Goal: Transaction & Acquisition: Purchase product/service

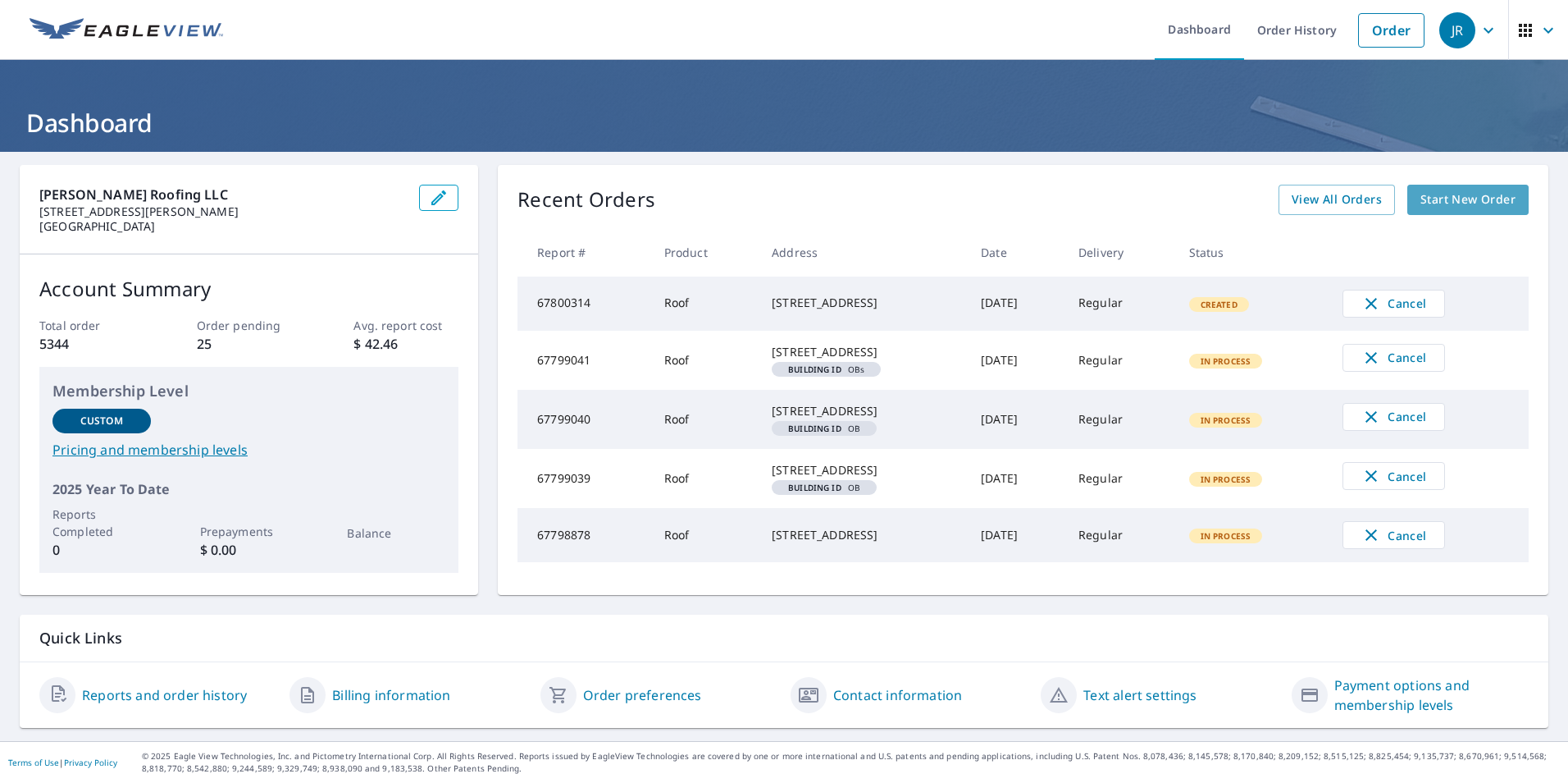
click at [1430, 206] on span "Start New Order" at bounding box center [1467, 200] width 95 height 21
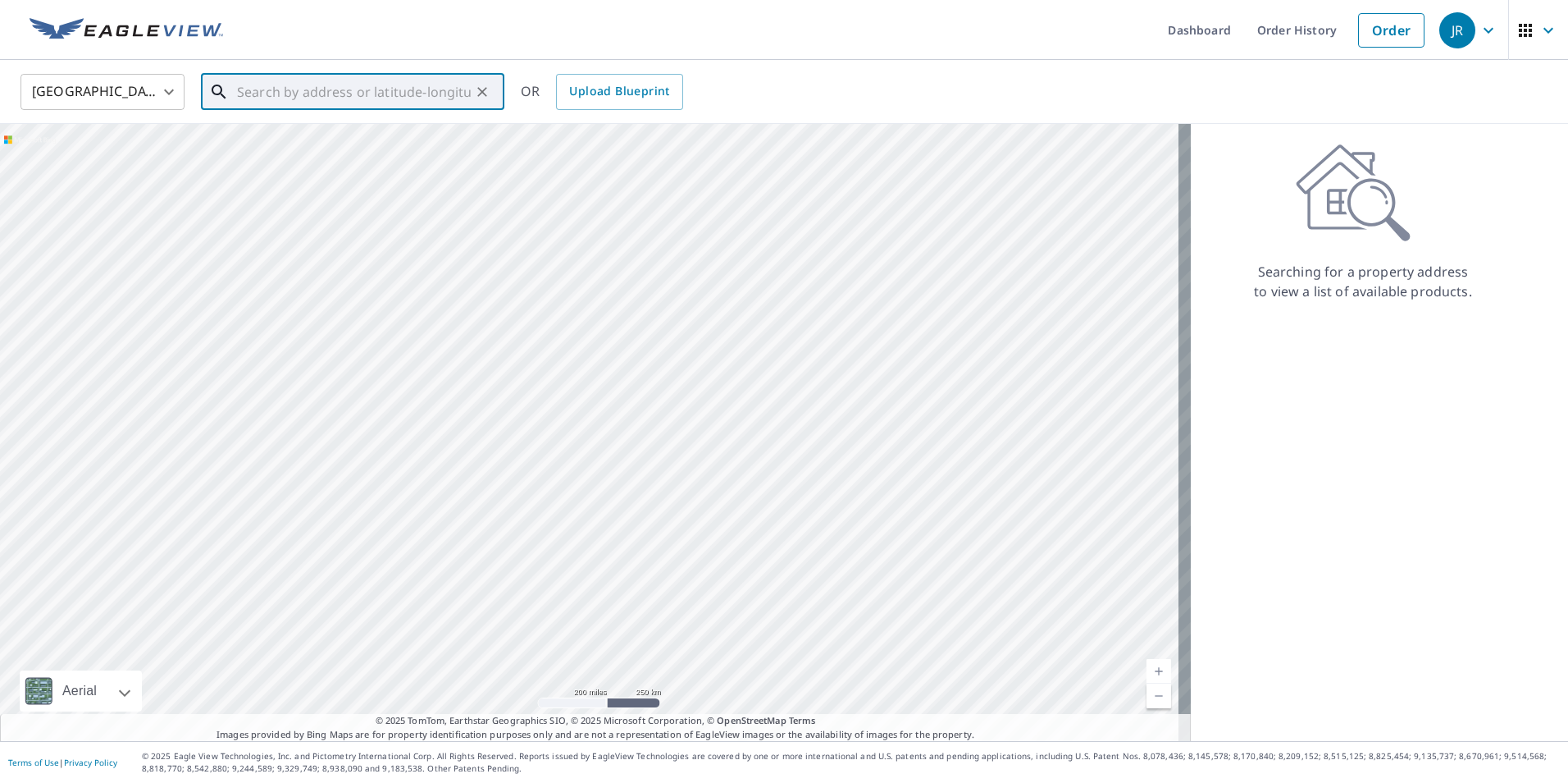
click at [357, 94] on input "text" at bounding box center [354, 91] width 233 height 46
click at [352, 158] on p "[GEOGRAPHIC_DATA]" at bounding box center [362, 157] width 258 height 16
type input "[STREET_ADDRESS][PERSON_NAME][PERSON_NAME]"
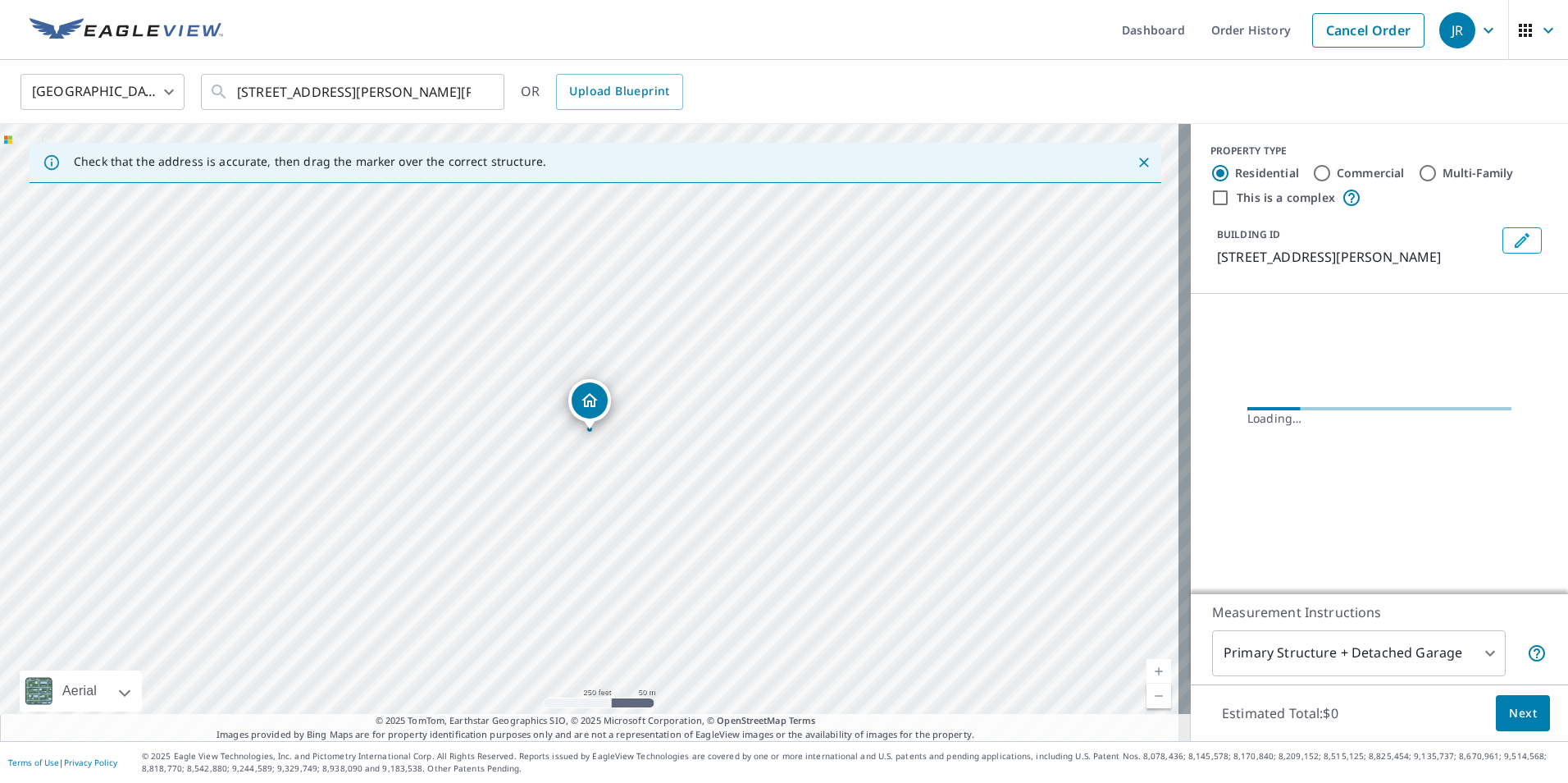
click at [1152, 669] on link "Current Level 17, Zoom In" at bounding box center [1159, 671] width 24 height 24
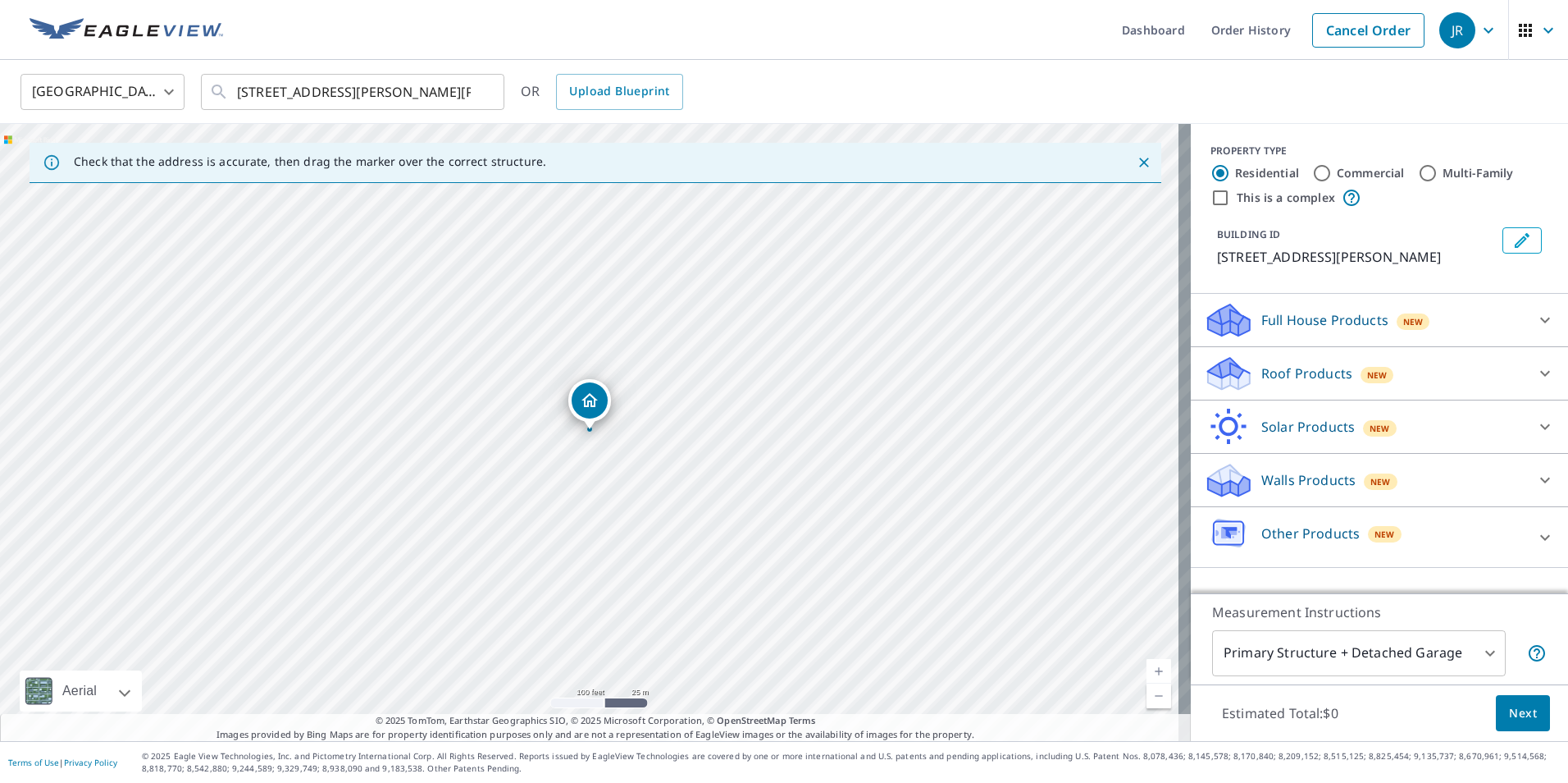
click at [1152, 669] on link "Current Level 18, Zoom In" at bounding box center [1159, 671] width 24 height 24
click at [1148, 669] on link "Current Level 19, Zoom In" at bounding box center [1159, 671] width 24 height 24
click at [1540, 375] on icon at bounding box center [1544, 374] width 9 height 6
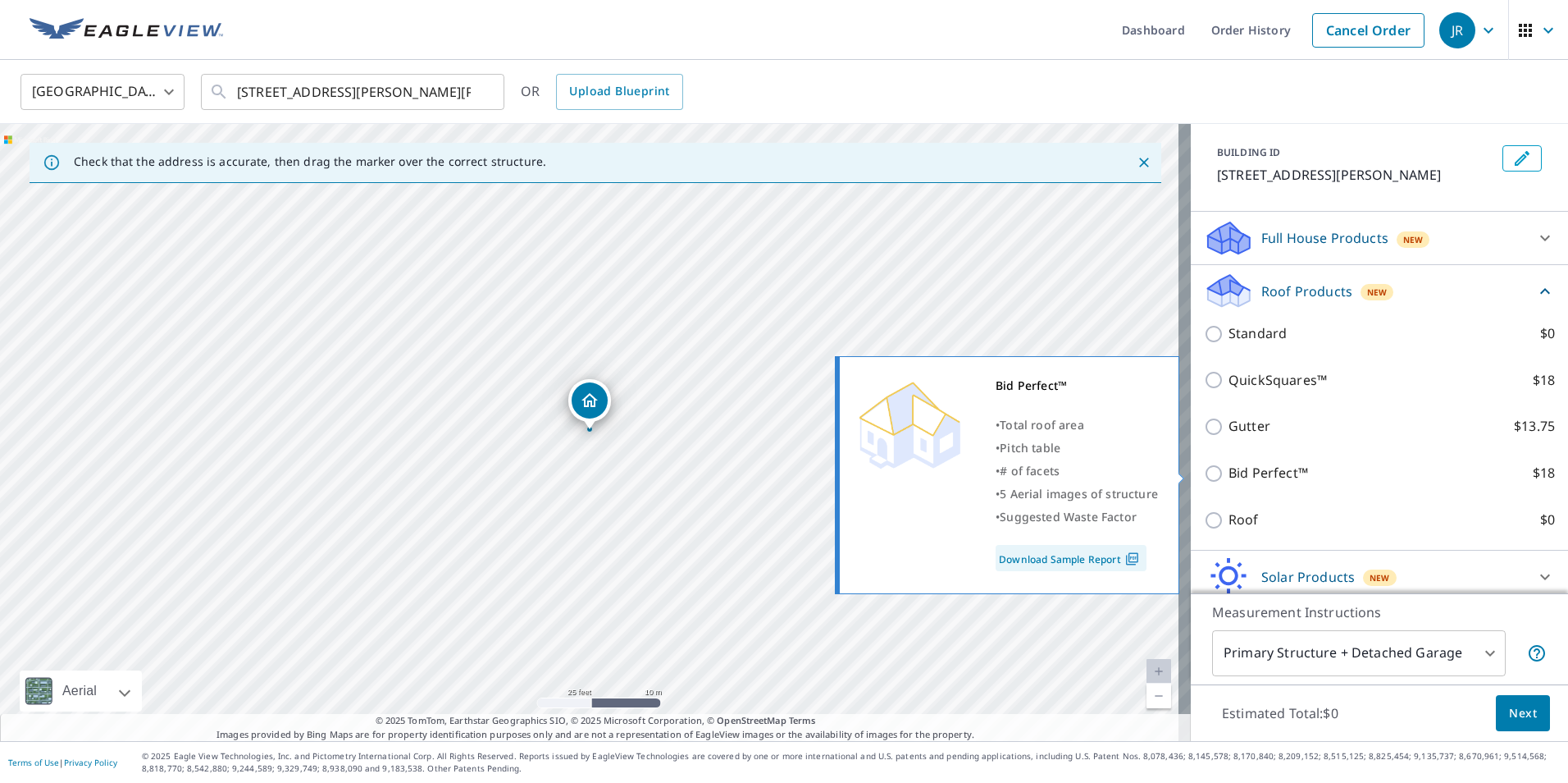
scroll to position [164, 0]
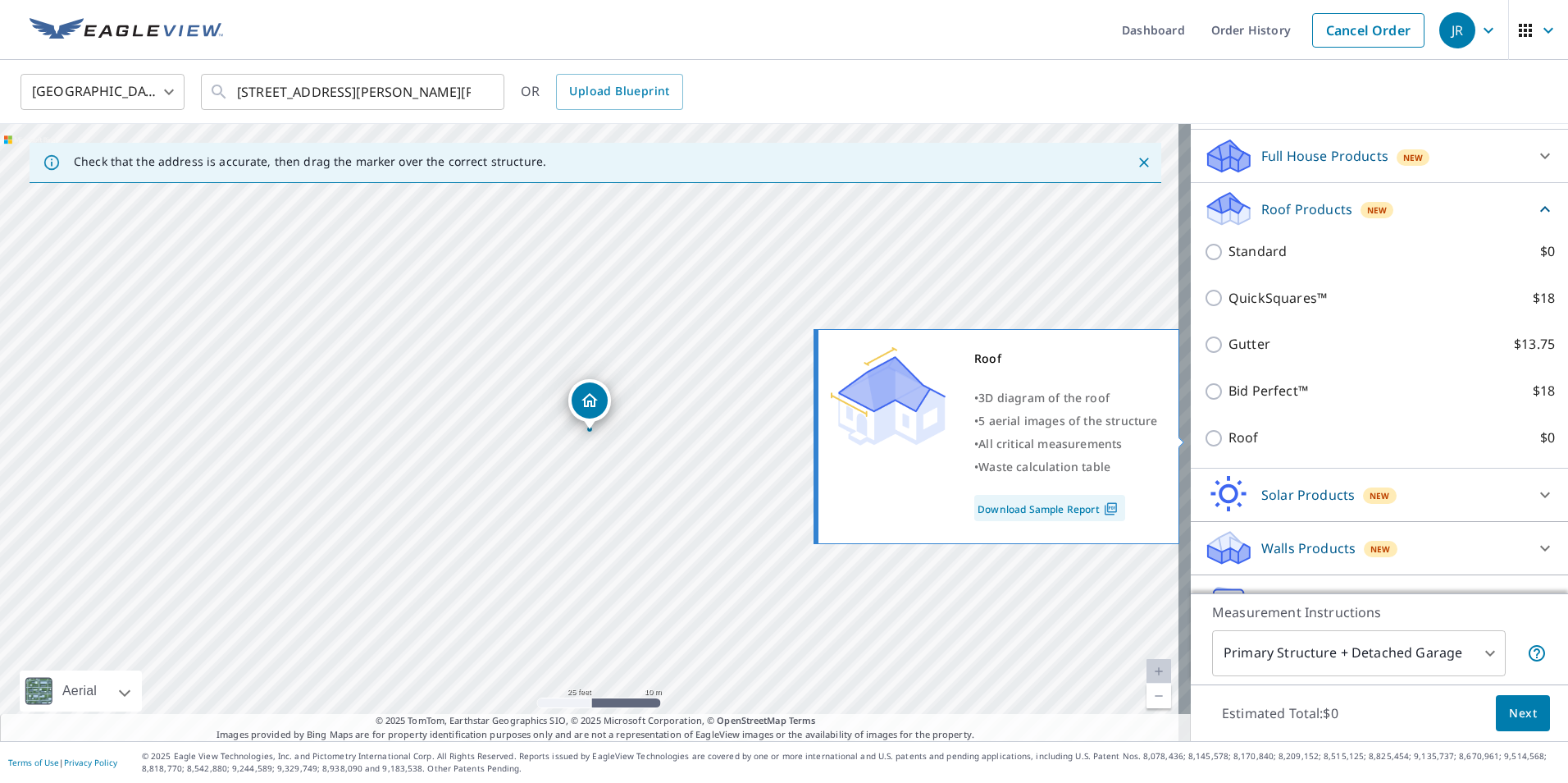
click at [1204, 438] on input "Roof $0" at bounding box center [1216, 438] width 24 height 20
checkbox input "true"
type input "3"
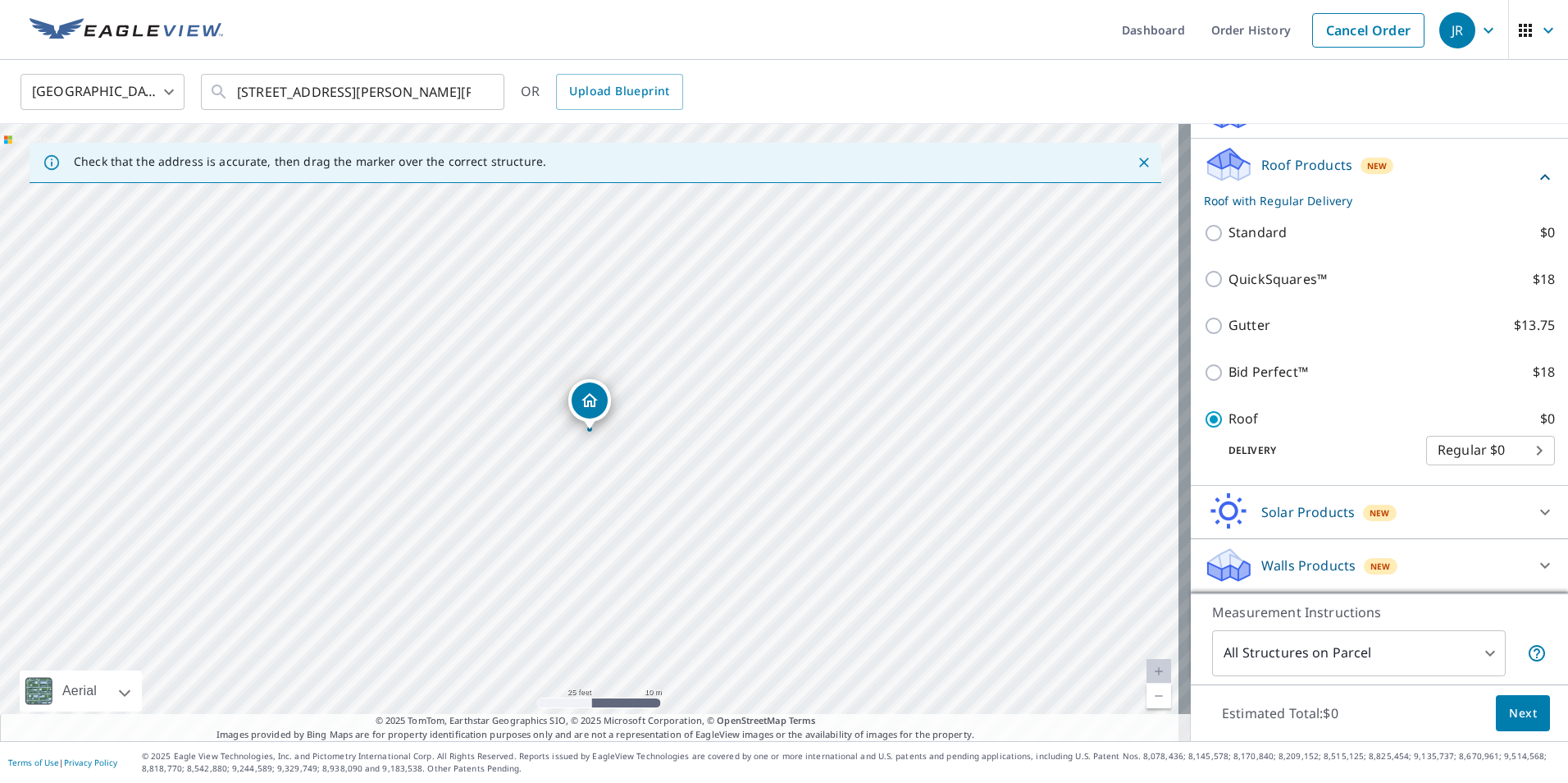
click at [1496, 701] on button "Next" at bounding box center [1523, 712] width 55 height 37
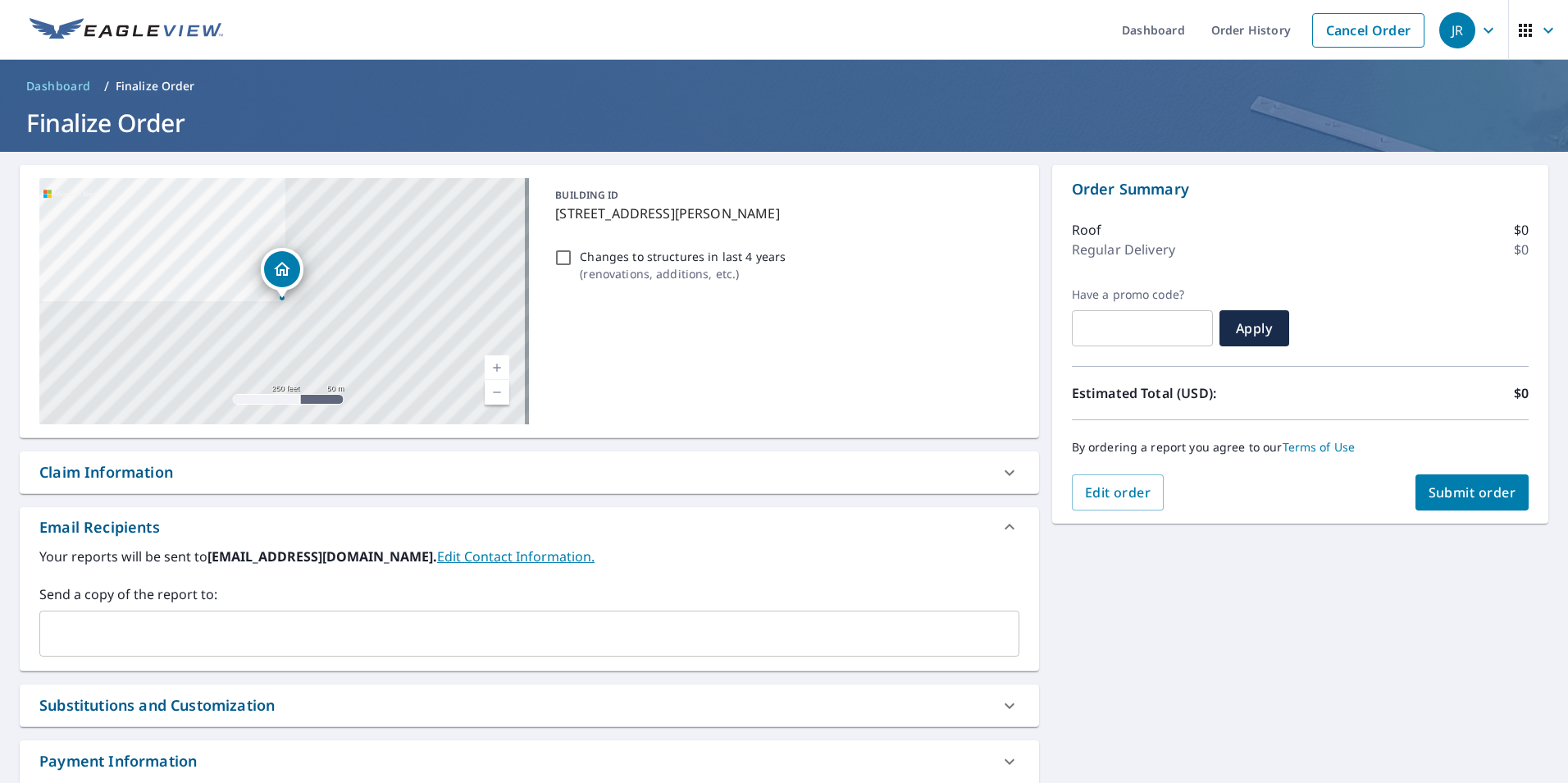
scroll to position [82, 0]
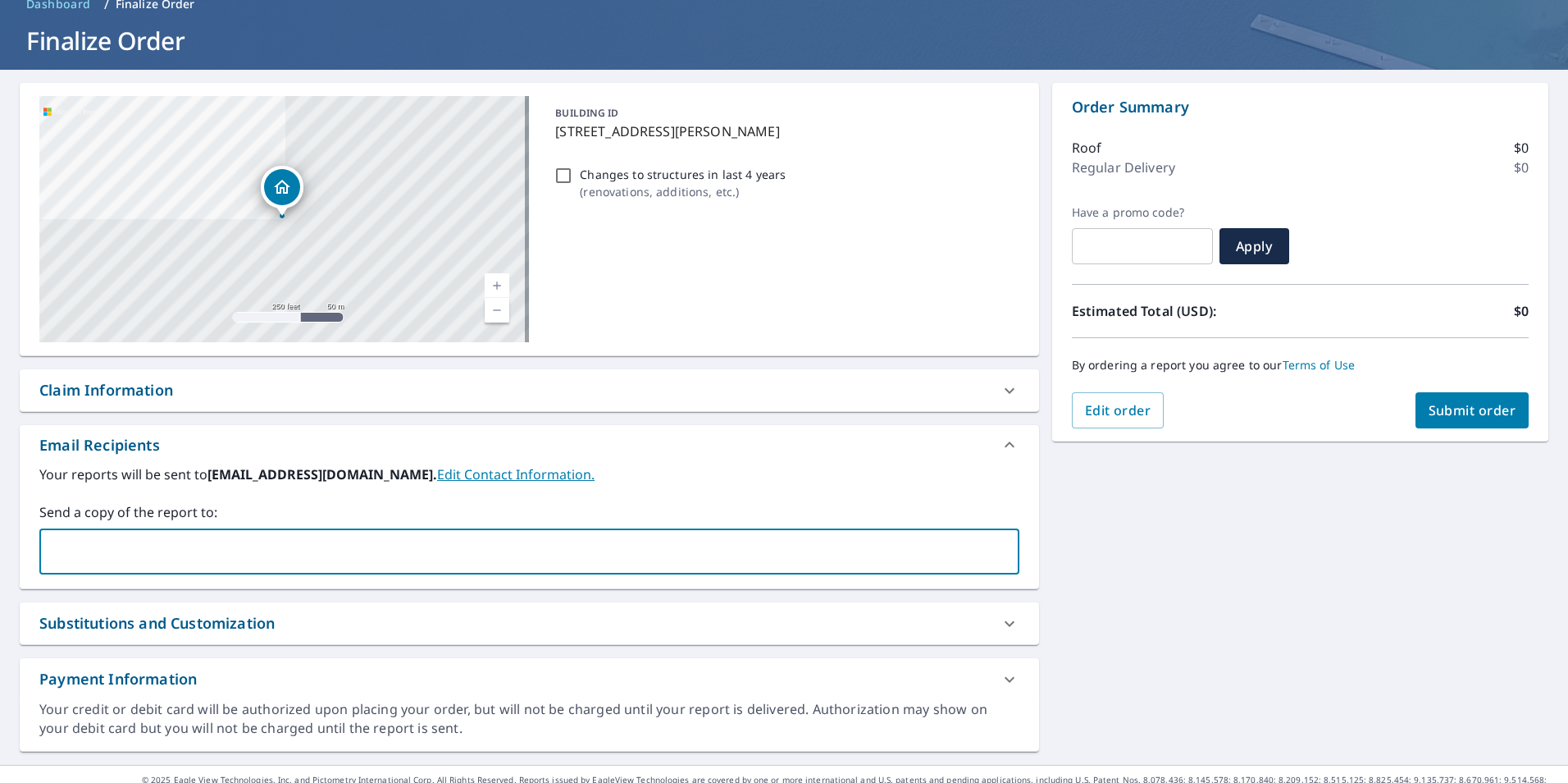
click at [324, 562] on input "text" at bounding box center [517, 551] width 941 height 31
type input "[PERSON_NAME][EMAIL_ADDRESS][DOMAIN_NAME]"
click at [786, 463] on div "Email Recipients" at bounding box center [530, 445] width 1020 height 40
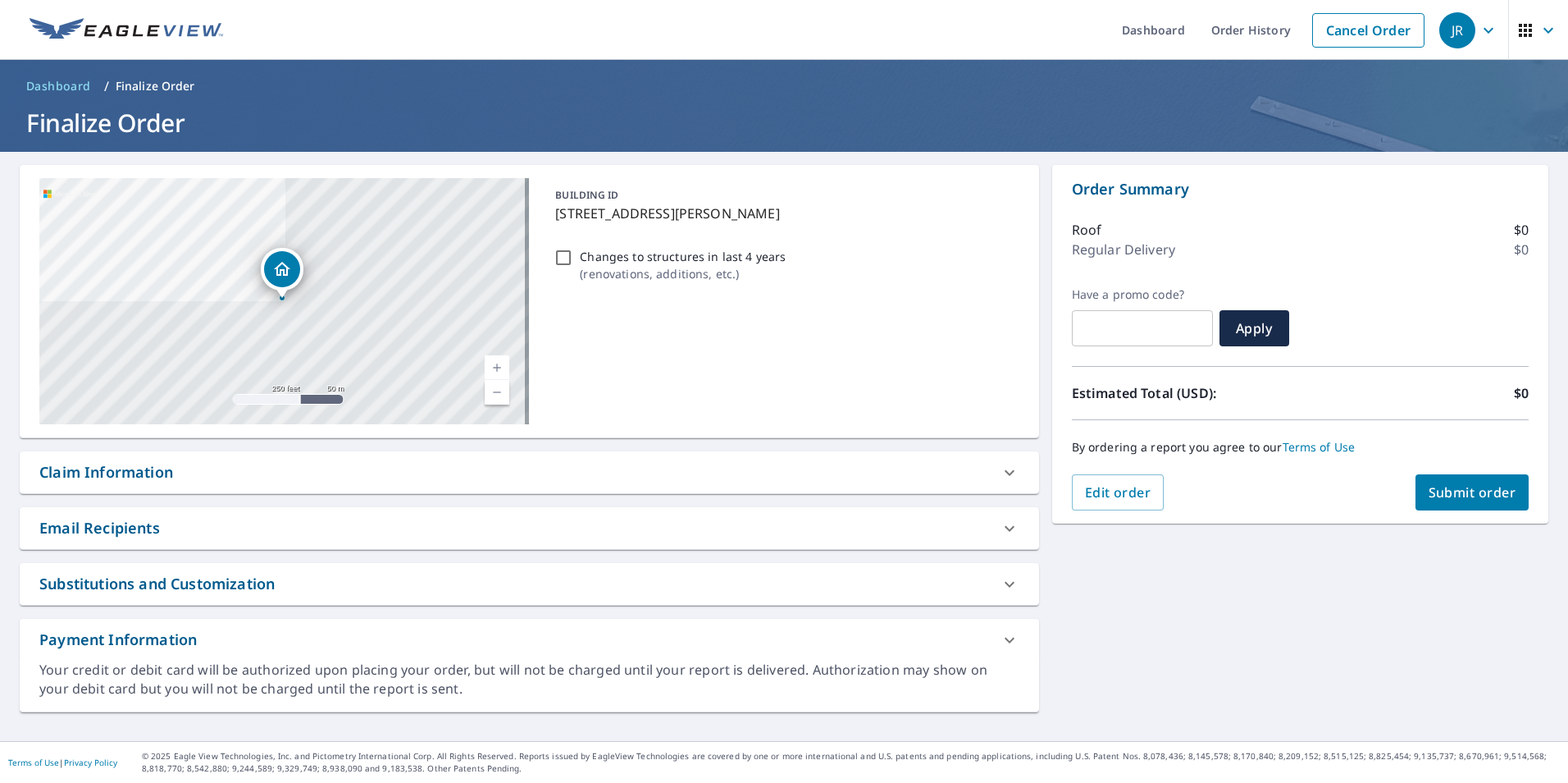
scroll to position [0, 0]
click at [1006, 530] on icon at bounding box center [1009, 528] width 20 height 20
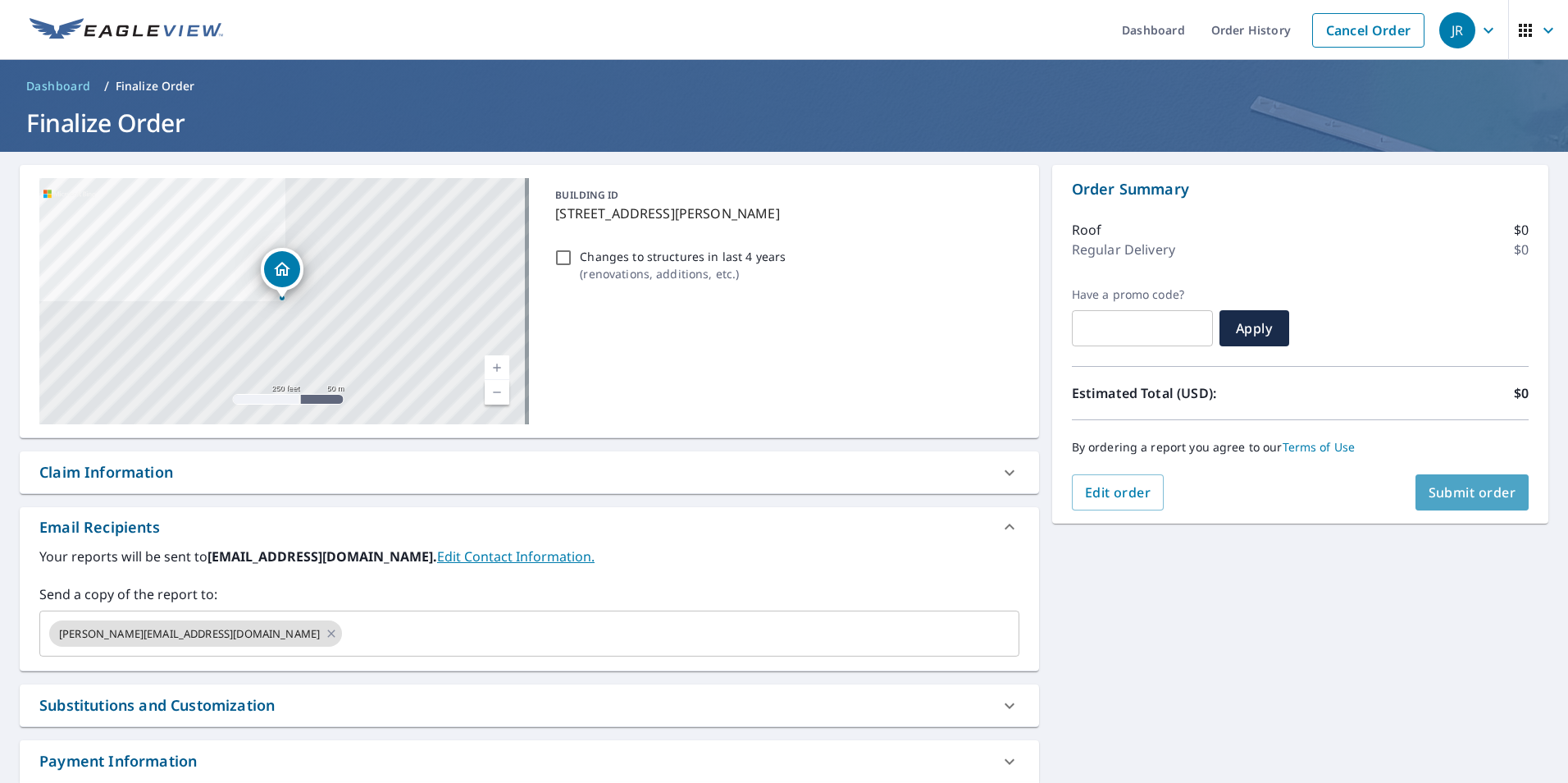
click at [1472, 490] on span "Submit order" at bounding box center [1472, 492] width 87 height 18
checkbox input "true"
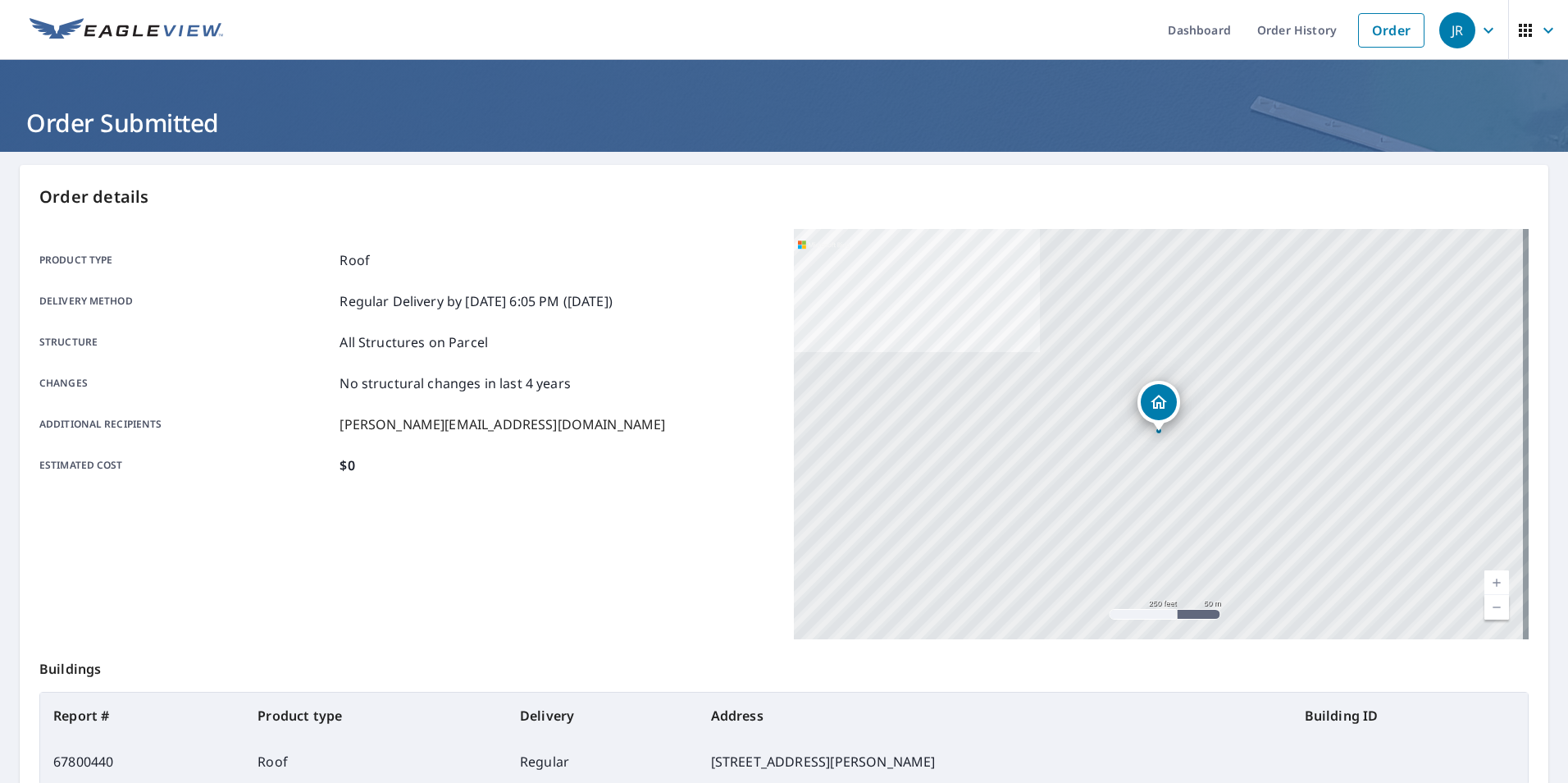
click at [1358, 29] on link "Order" at bounding box center [1391, 30] width 67 height 35
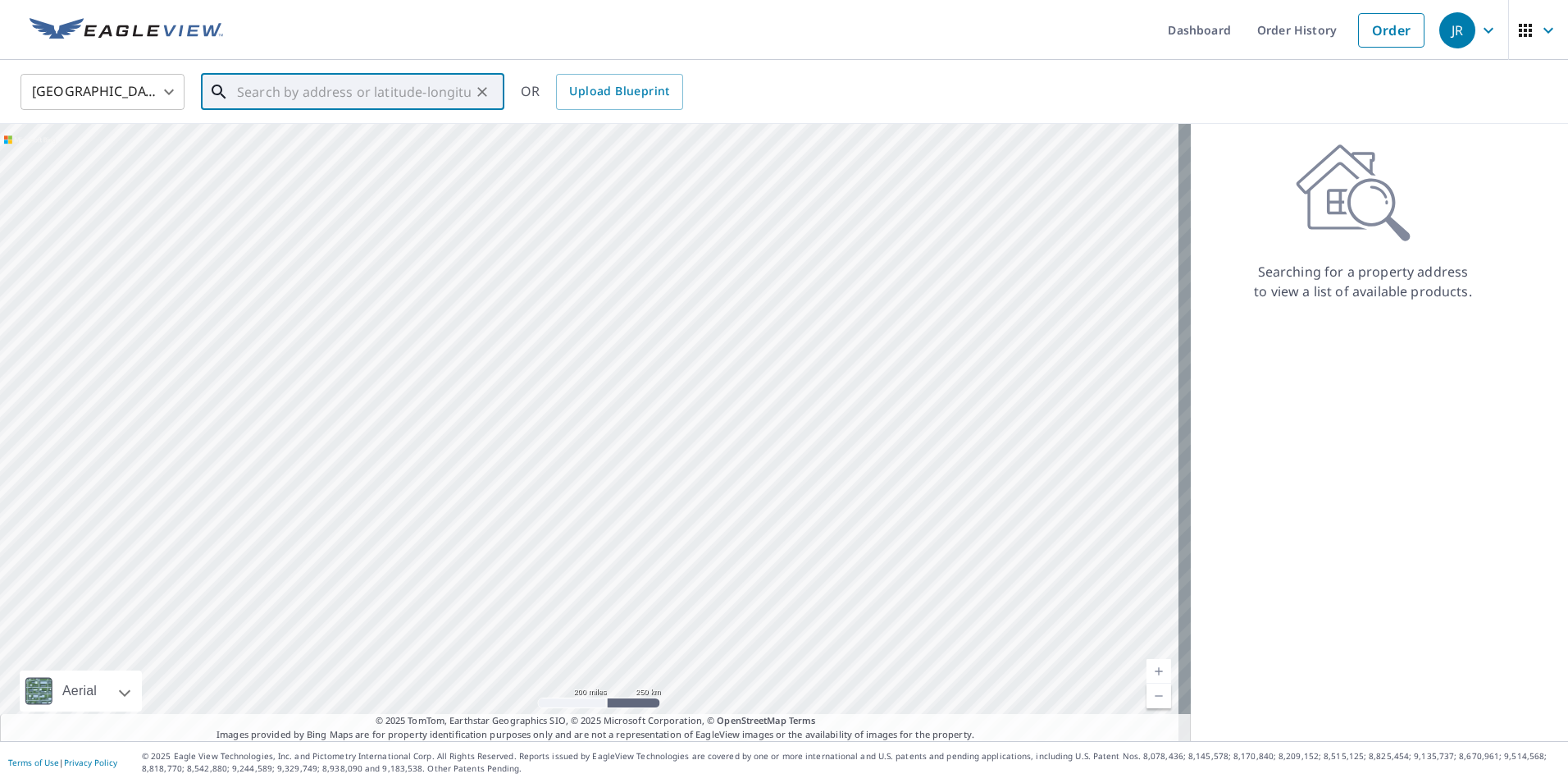
click at [357, 89] on input "text" at bounding box center [354, 91] width 233 height 46
click at [352, 131] on span "[STREET_ADDRESS][PERSON_NAME]" at bounding box center [362, 139] width 258 height 20
type input "[STREET_ADDRESS][PERSON_NAME]"
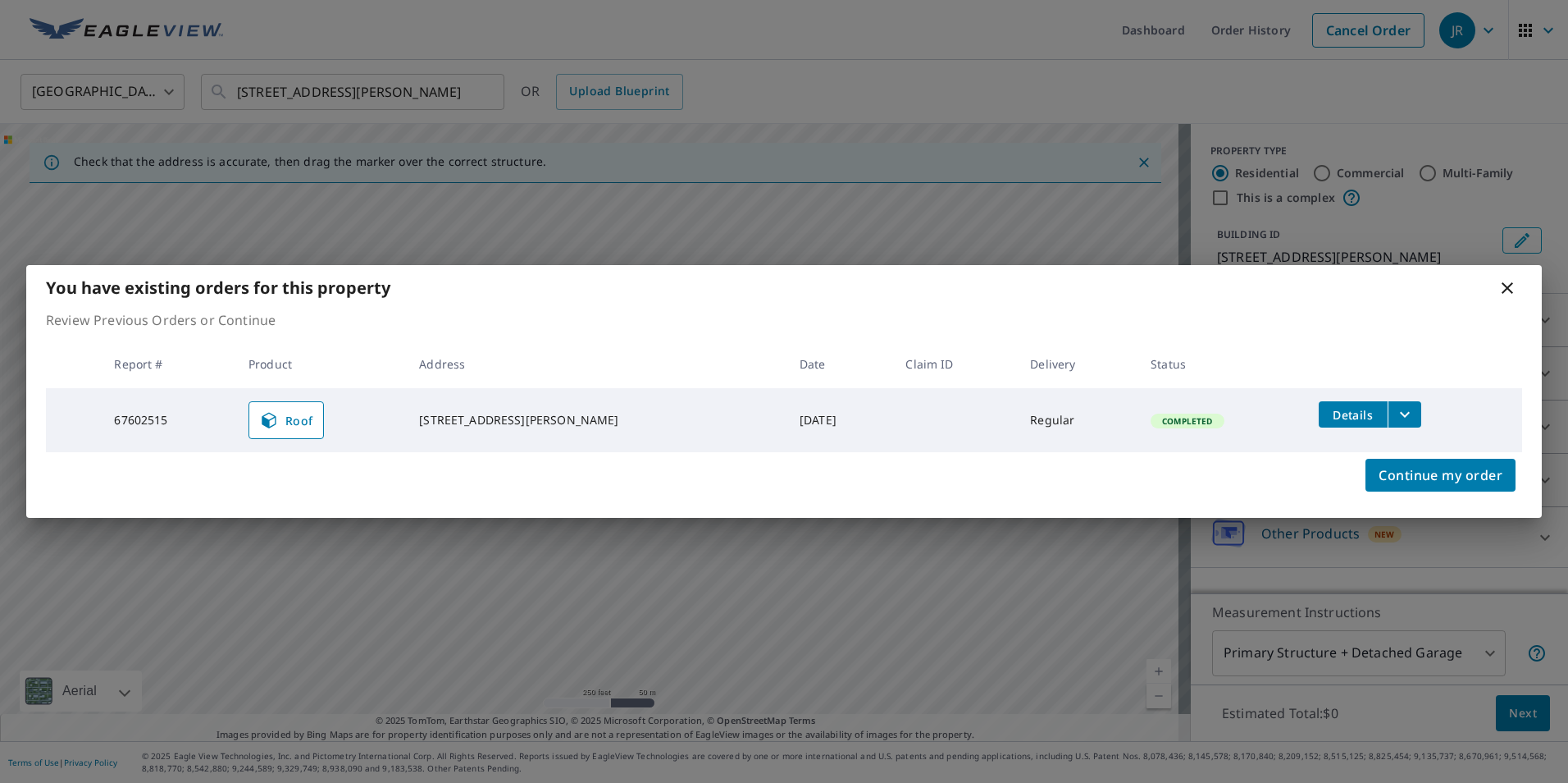
click at [1507, 285] on icon at bounding box center [1507, 288] width 20 height 20
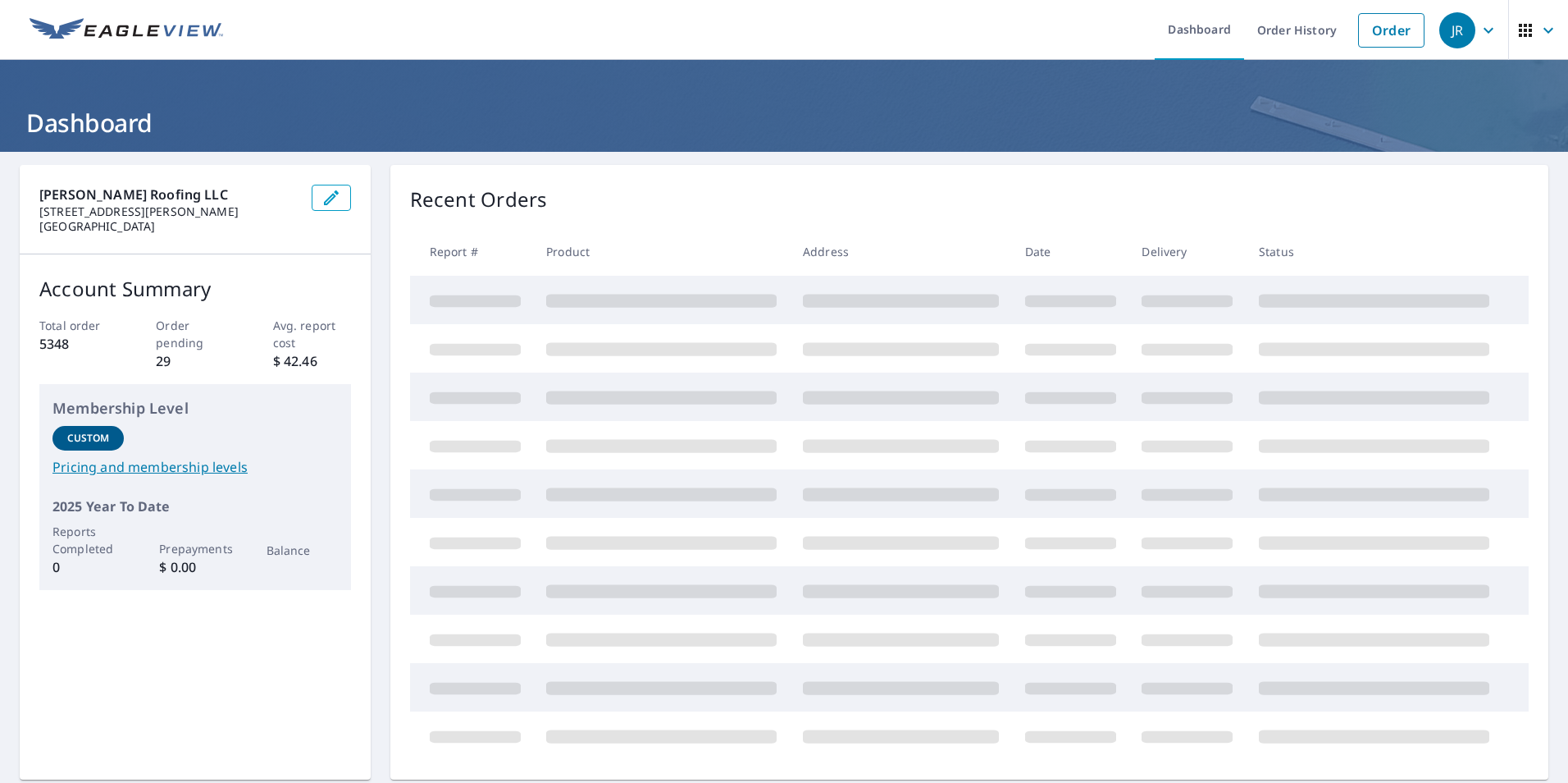
click at [1388, 35] on link "Order" at bounding box center [1391, 30] width 67 height 35
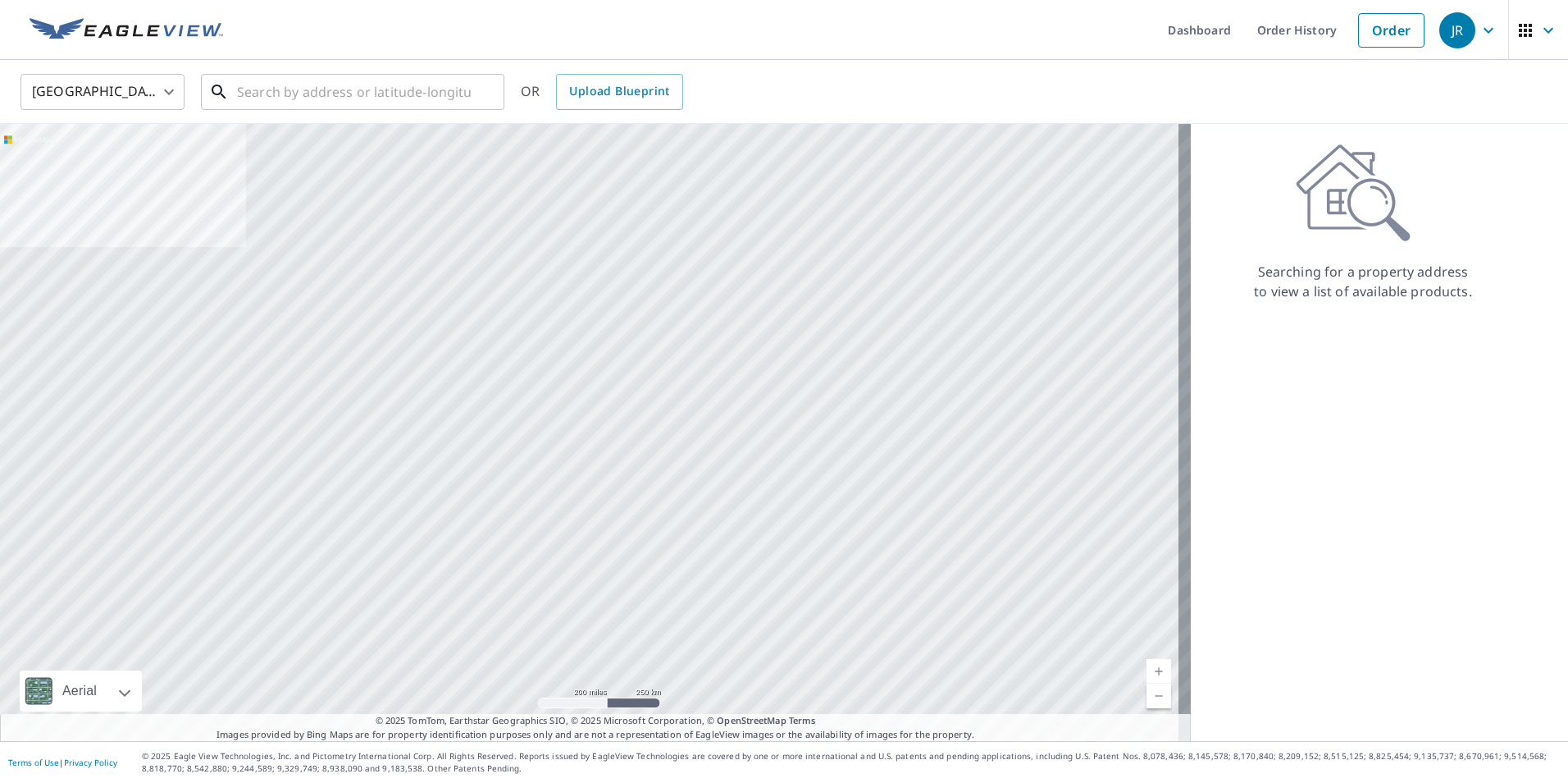
click at [375, 104] on input "text" at bounding box center [354, 91] width 233 height 46
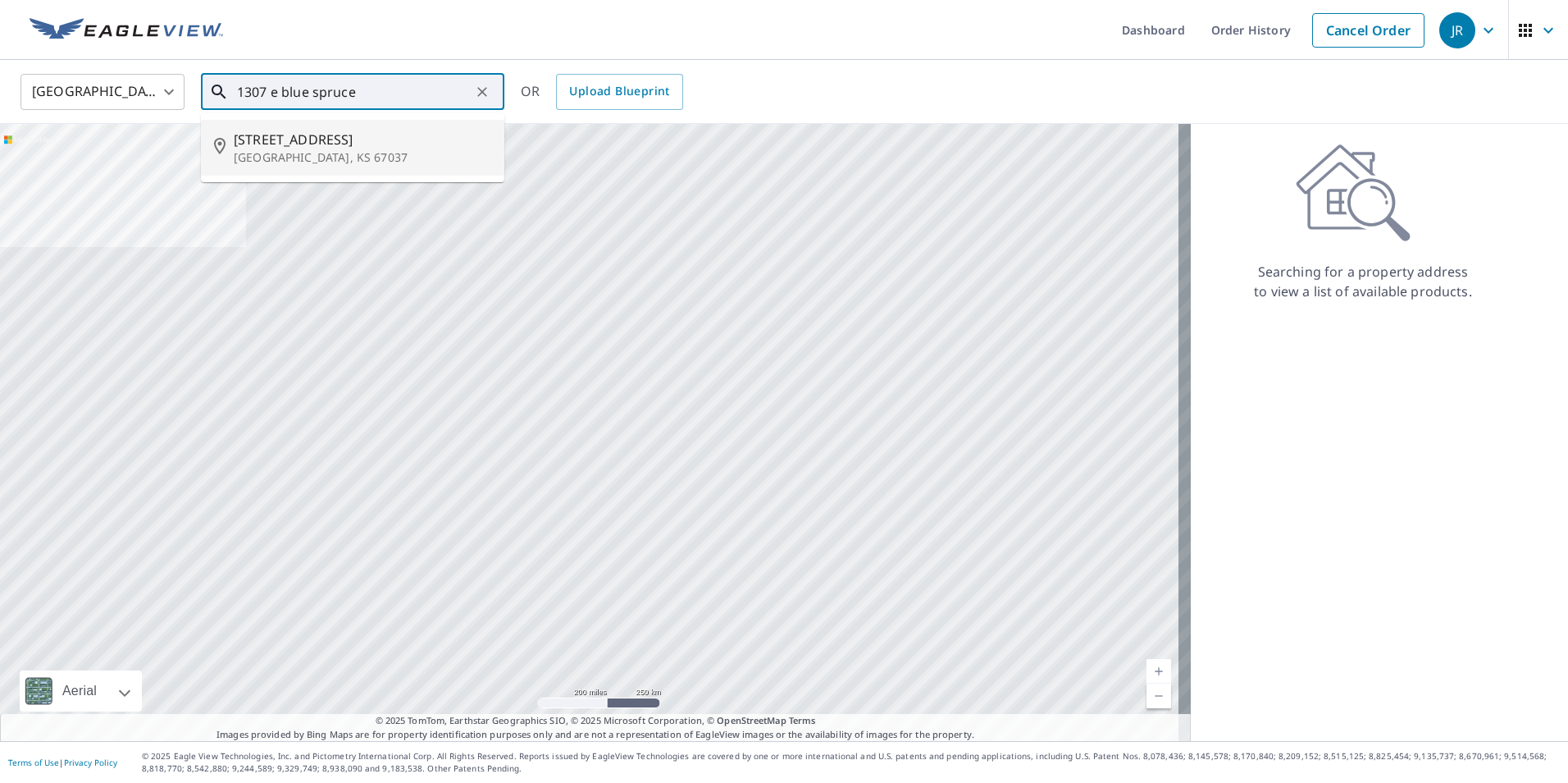
click at [372, 131] on span "[STREET_ADDRESS]" at bounding box center [362, 139] width 258 height 20
type input "[STREET_ADDRESS]"
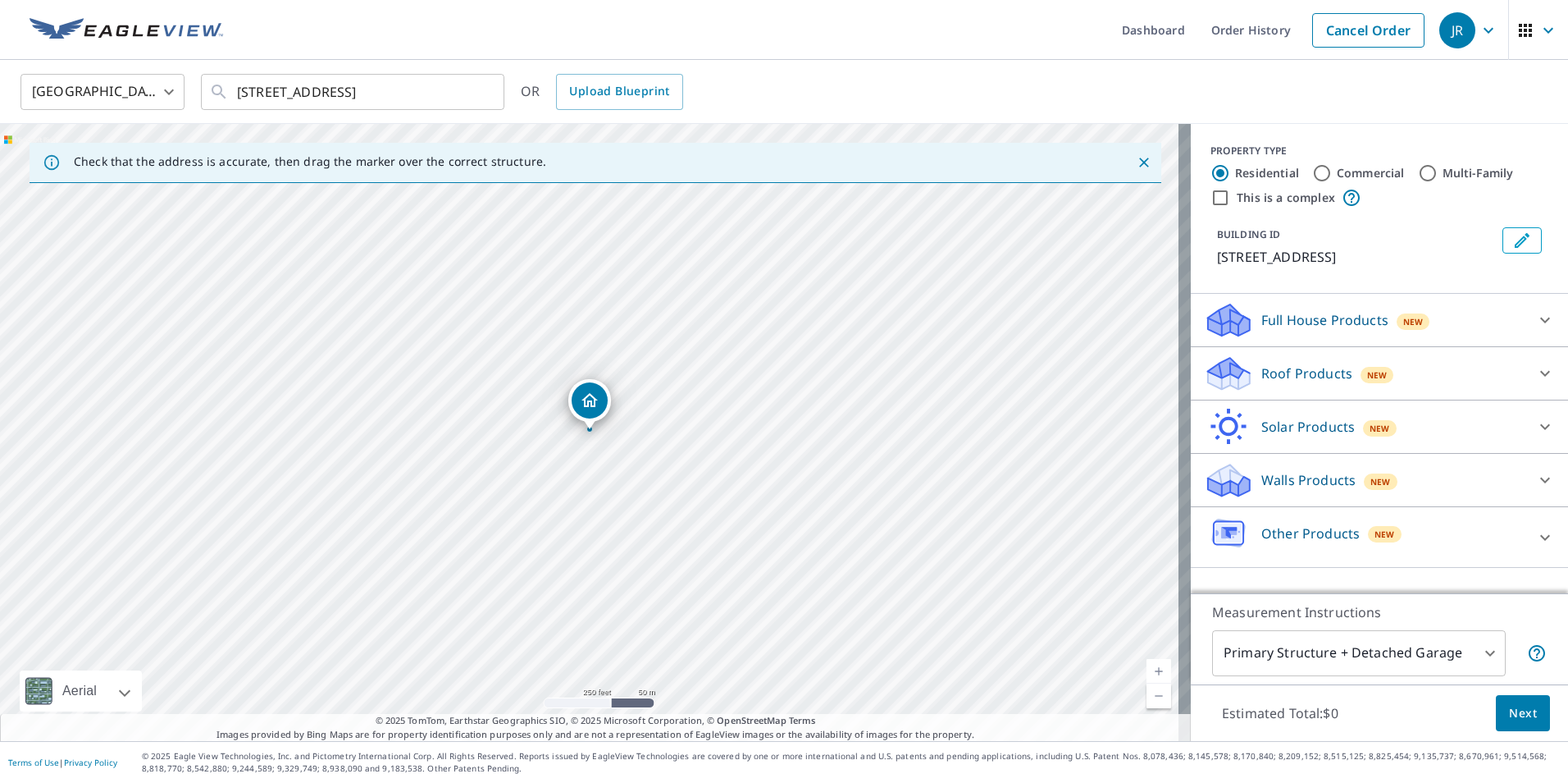
click at [1526, 381] on div at bounding box center [1545, 374] width 40 height 40
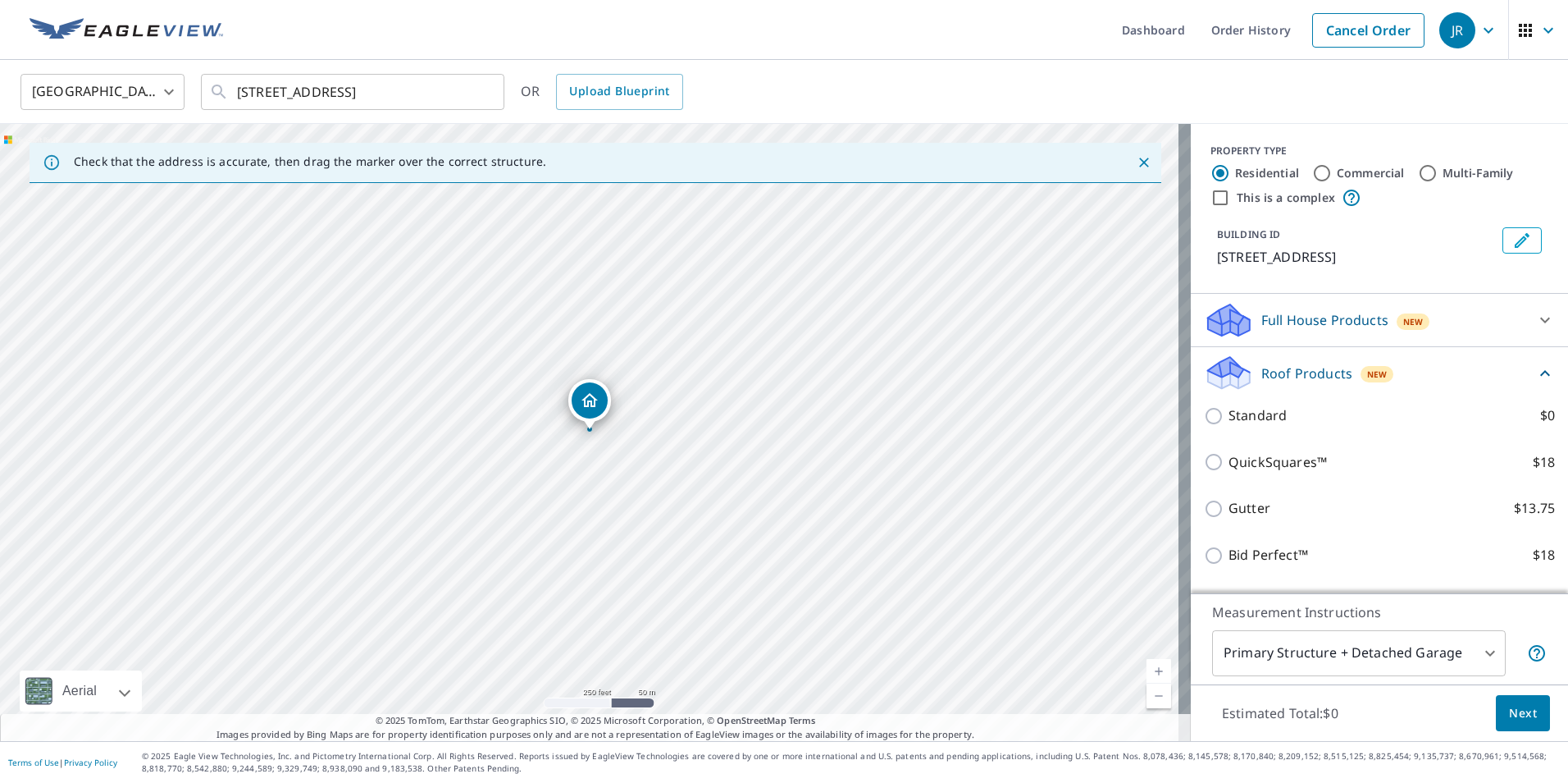
scroll to position [206, 0]
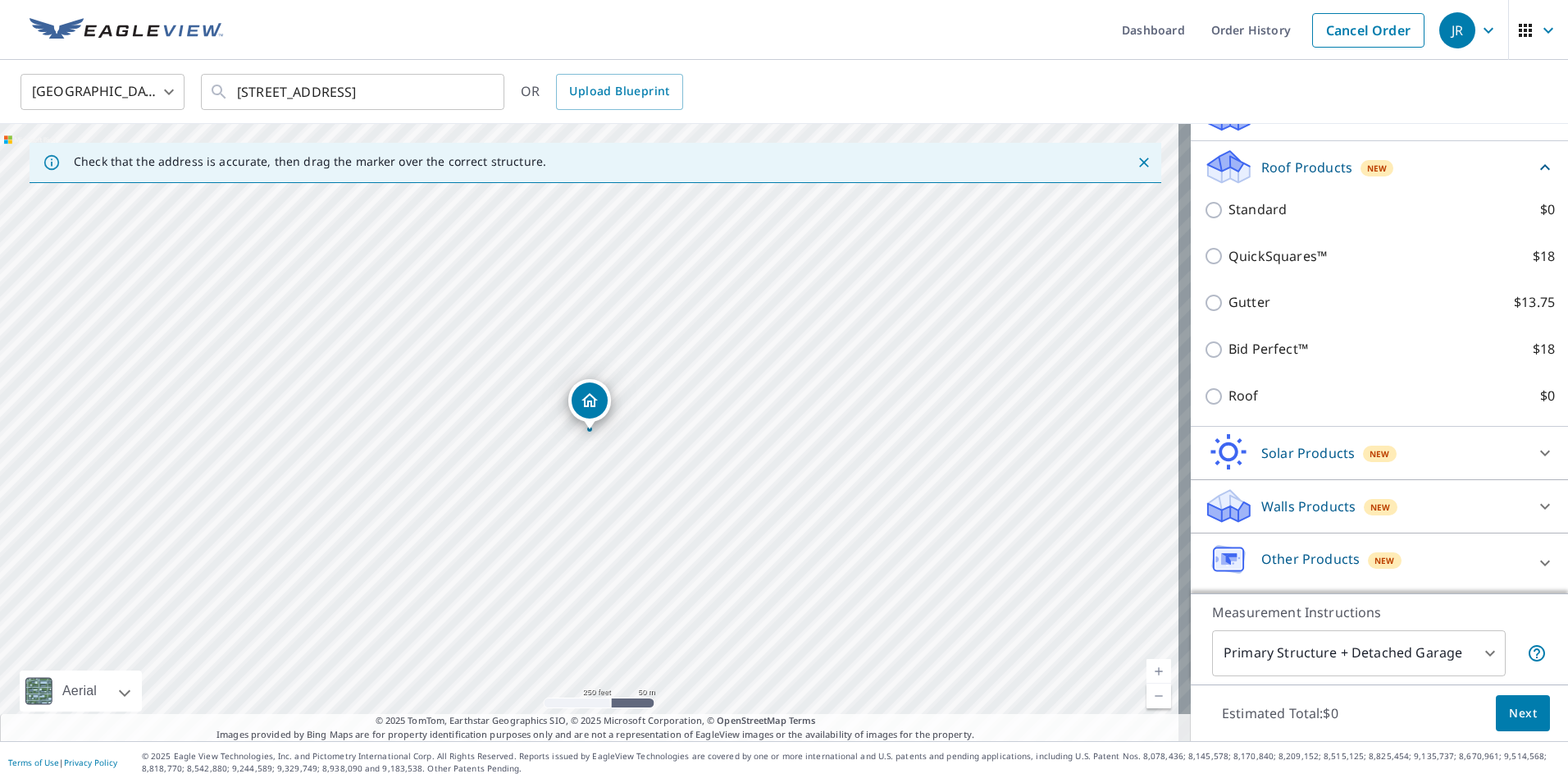
click at [1204, 400] on input "Roof $0" at bounding box center [1216, 396] width 24 height 20
checkbox input "true"
type input "3"
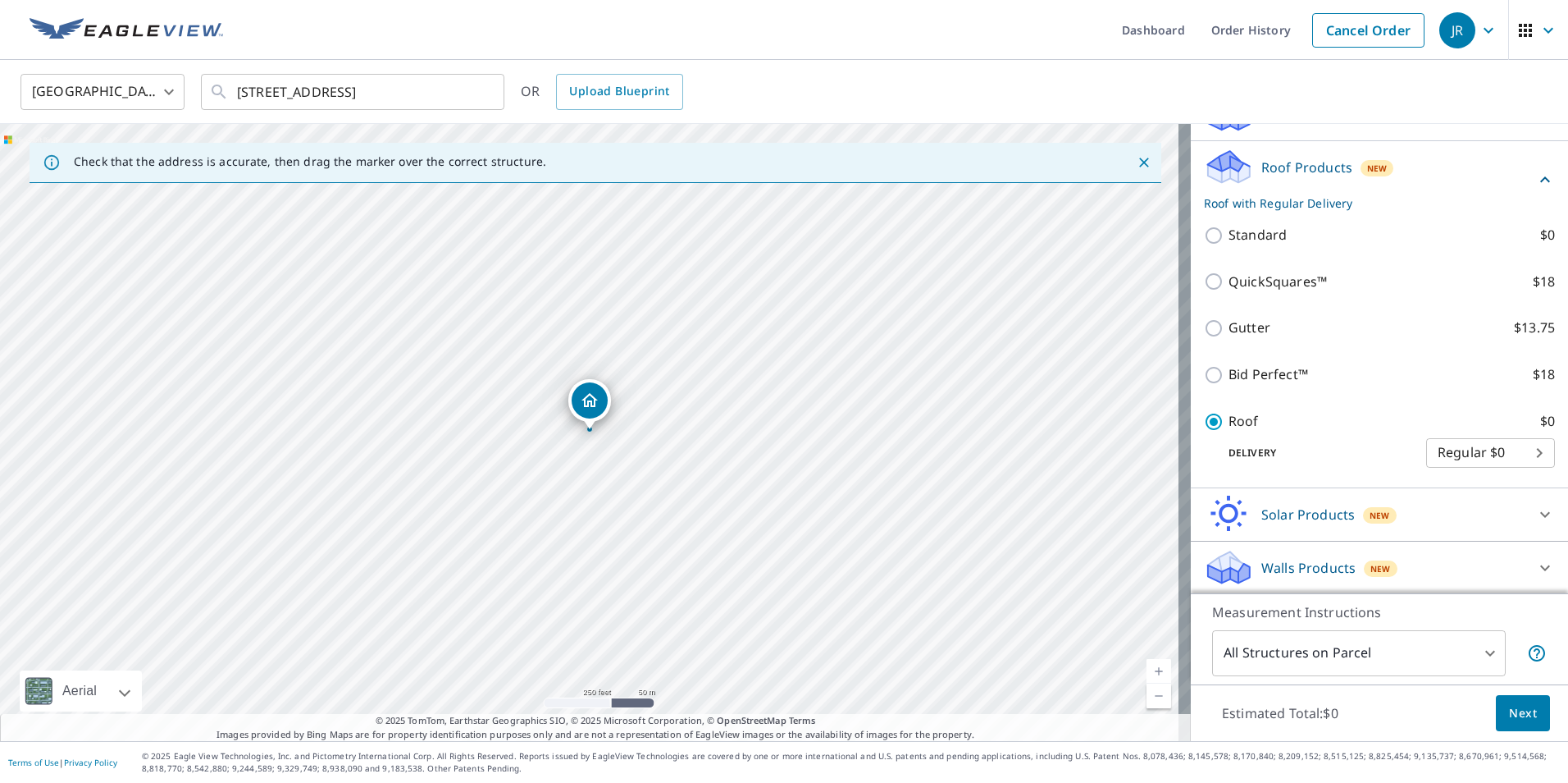
scroll to position [223, 0]
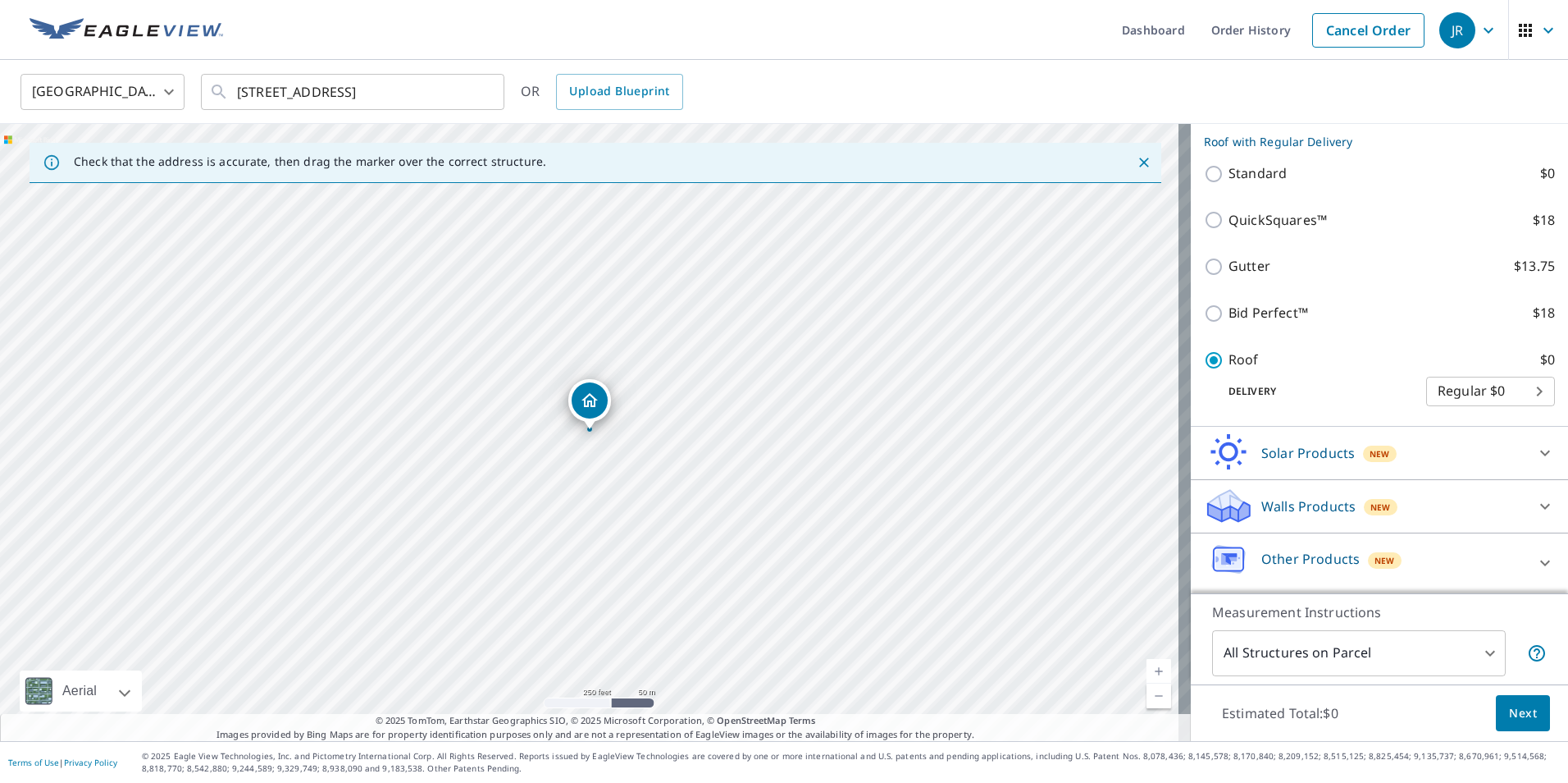
click at [1496, 702] on button "Next" at bounding box center [1523, 712] width 55 height 37
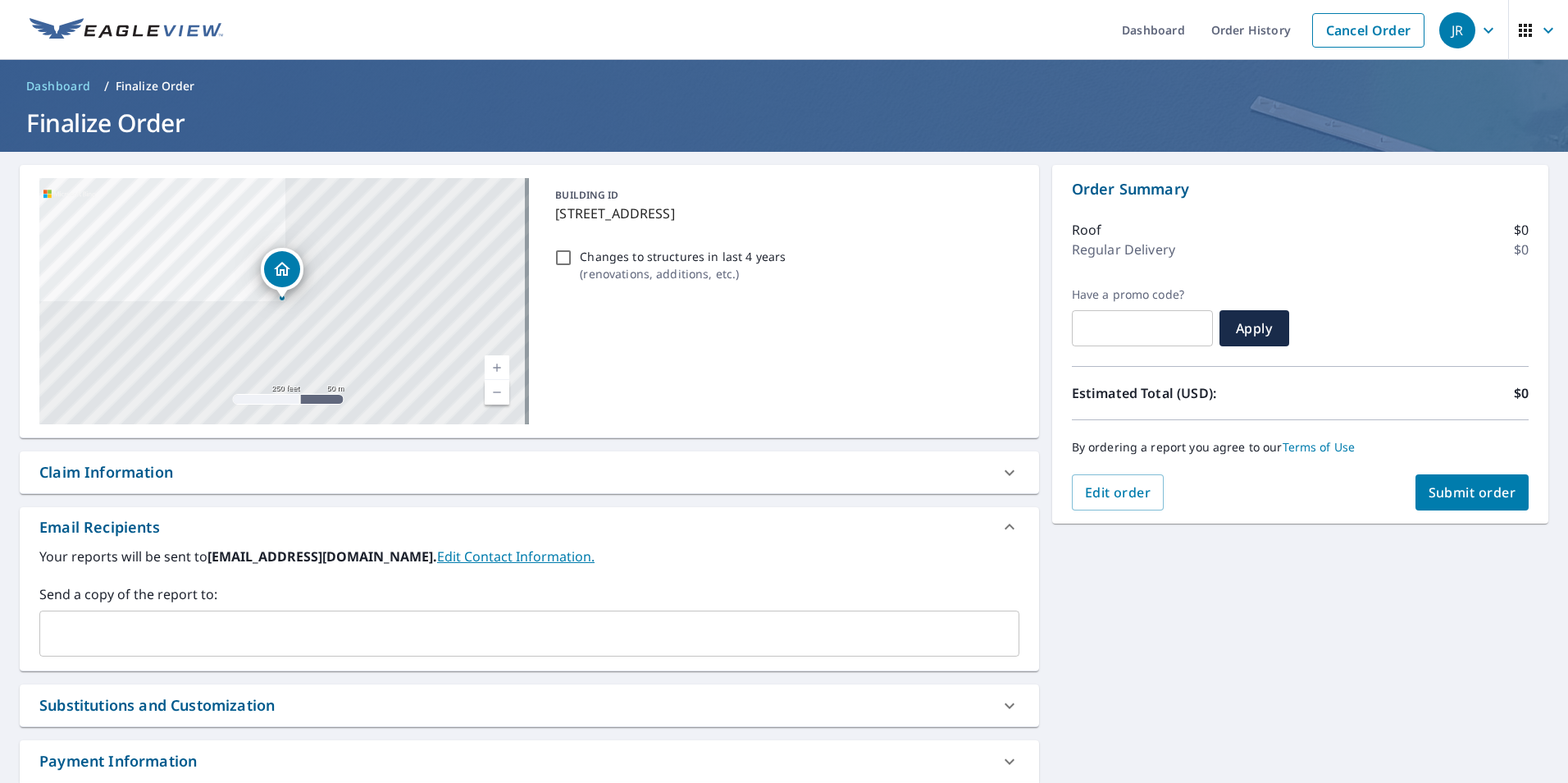
click at [197, 636] on input "text" at bounding box center [517, 633] width 941 height 31
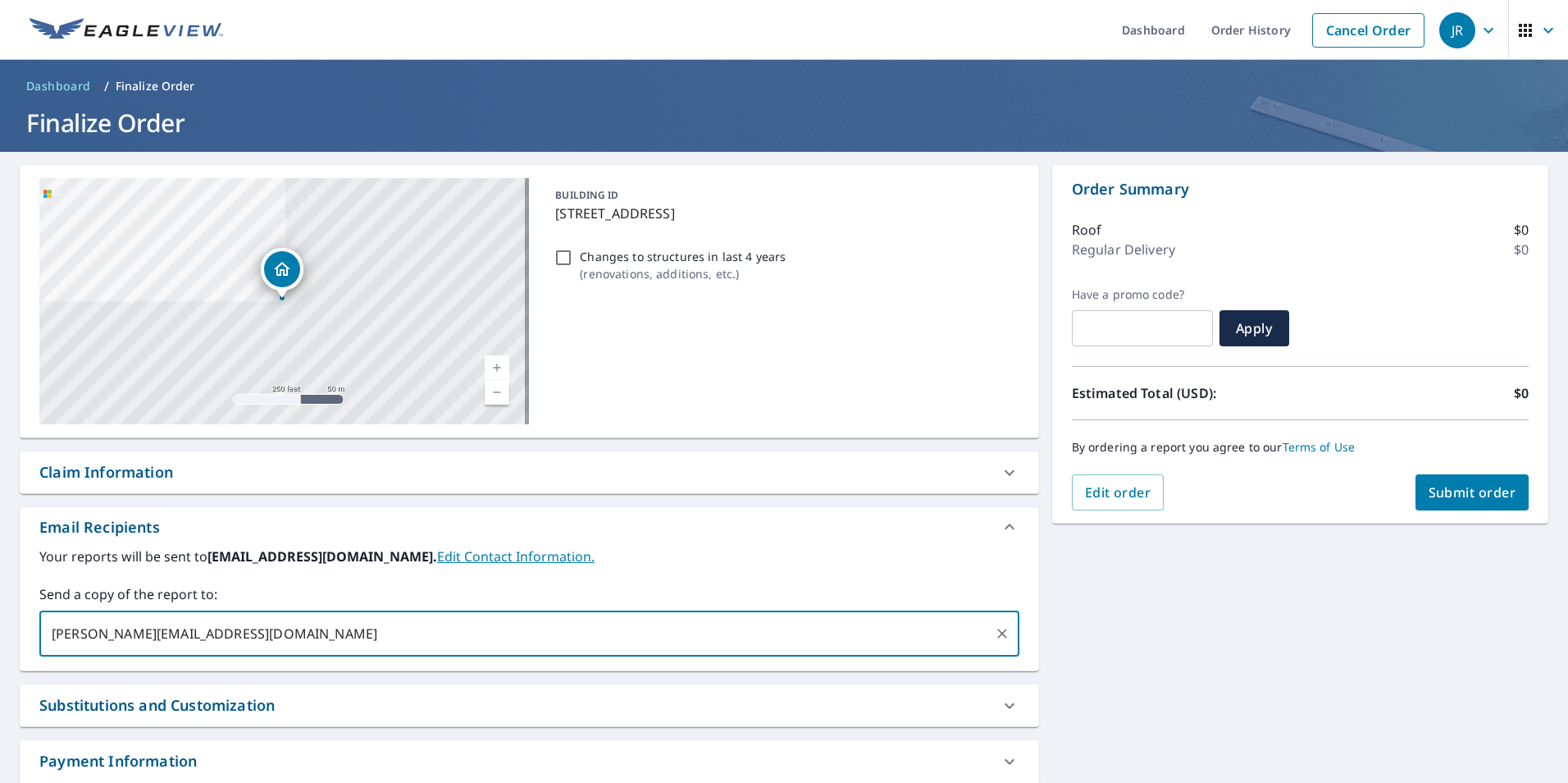
type input "[PERSON_NAME][EMAIL_ADDRESS][DOMAIN_NAME]"
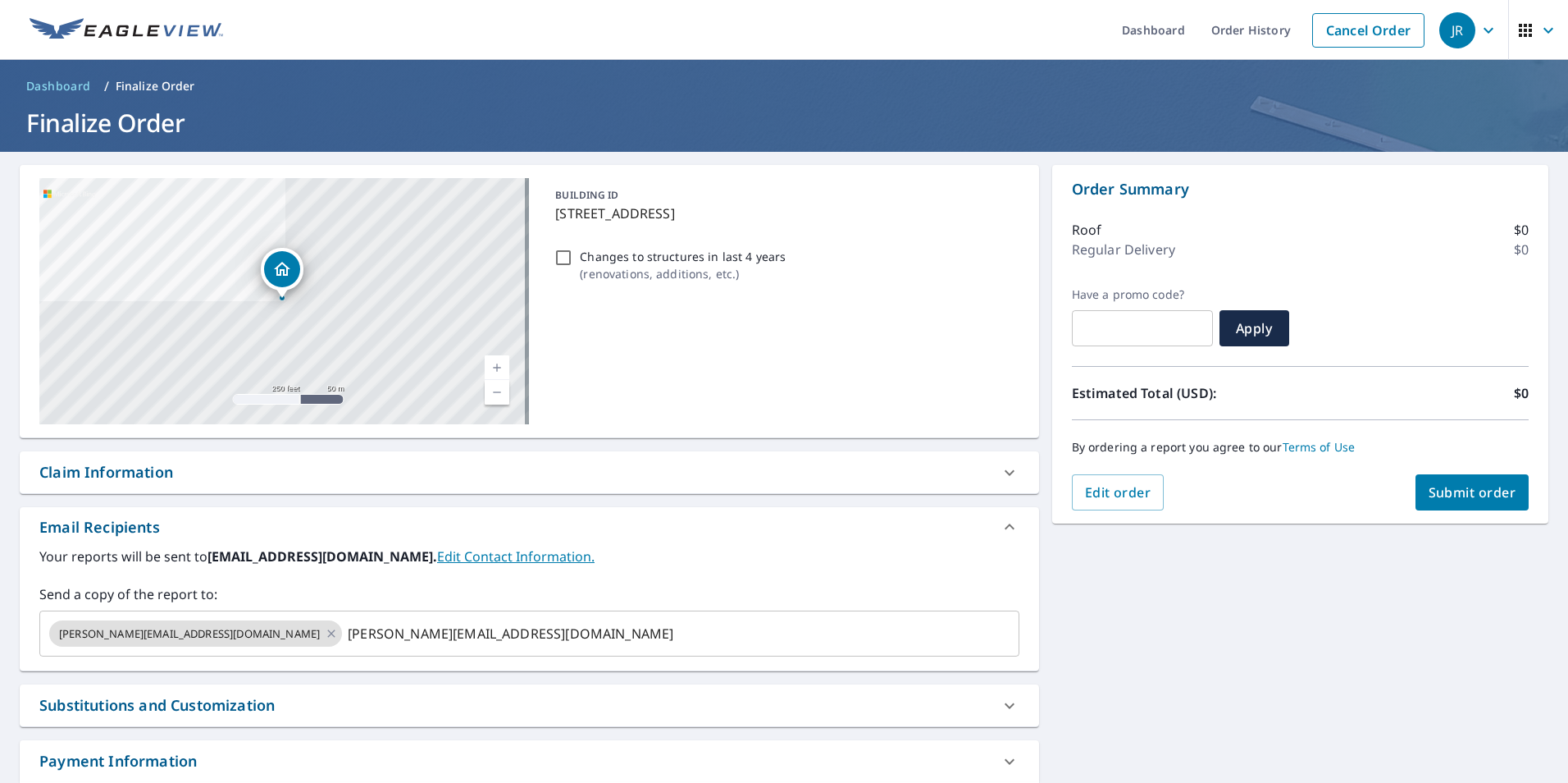
checkbox input "true"
click at [1130, 597] on div "1307 E Blue Spruce Rd Derby, KS 67037 Aerial Road A standard road map Aerial A …" at bounding box center [784, 499] width 1568 height 695
